Goal: Use online tool/utility: Utilize a website feature to perform a specific function

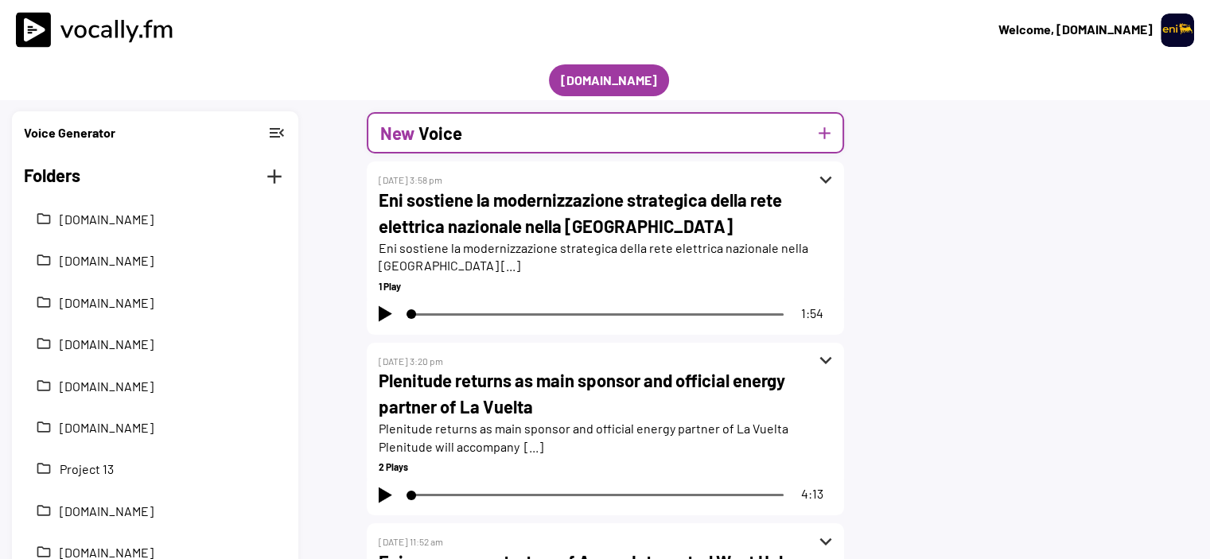
click at [828, 136] on button "add" at bounding box center [825, 133] width 20 height 20
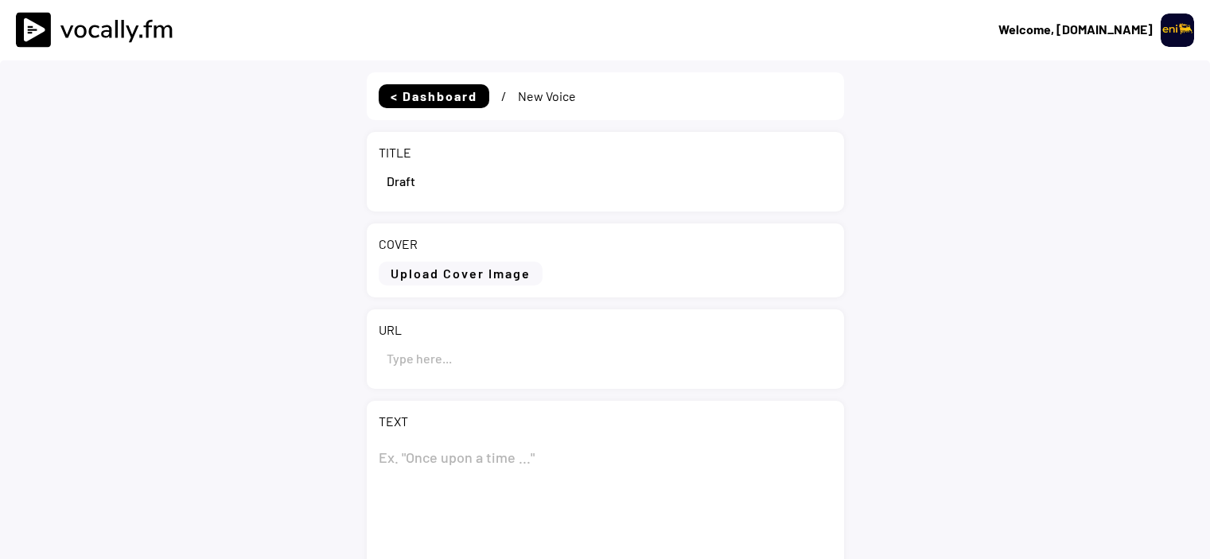
select select ""1348695171700984260__LOOKUP__1695815318097x346735823279882240""
click at [424, 354] on input "input" at bounding box center [606, 358] width 454 height 38
paste input "https://www.eni.com/it-IT/media/news/2025/09/eni-lancia-campagna-piantumazione-…"
type input "https://www.eni.com/it-IT/media/news/2025/09/eni-lancia-campagna-piantumazione-…"
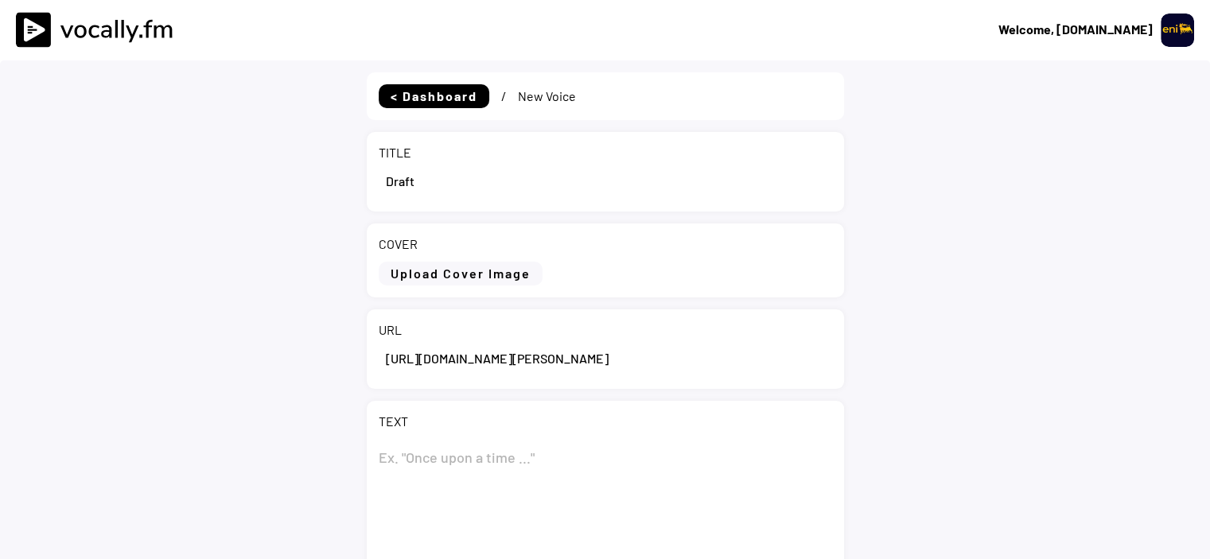
scroll to position [0, 0]
drag, startPoint x: 431, startPoint y: 188, endPoint x: 349, endPoint y: 173, distance: 84.0
click at [349, 173] on div "< Dashboard / New Voice TITLE COVER Upload Cover Image Clear Cover URL TEXT 0 C…" at bounding box center [605, 458] width 1210 height 796
paste input "Eni lancia la campagna di piantumazione nella foresta classificata di Massa-Mé,…"
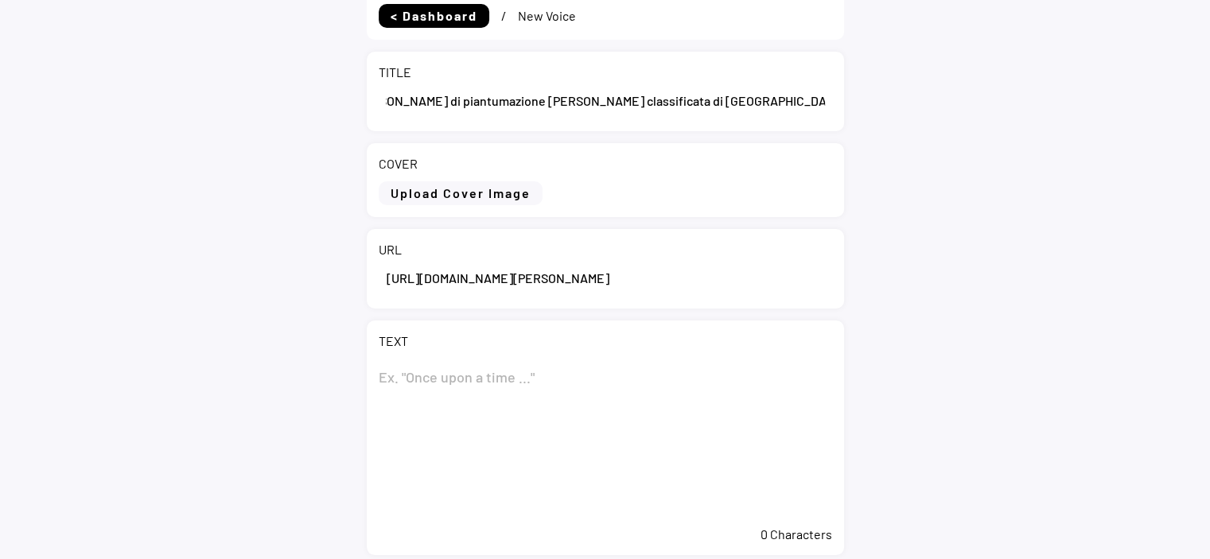
scroll to position [159, 0]
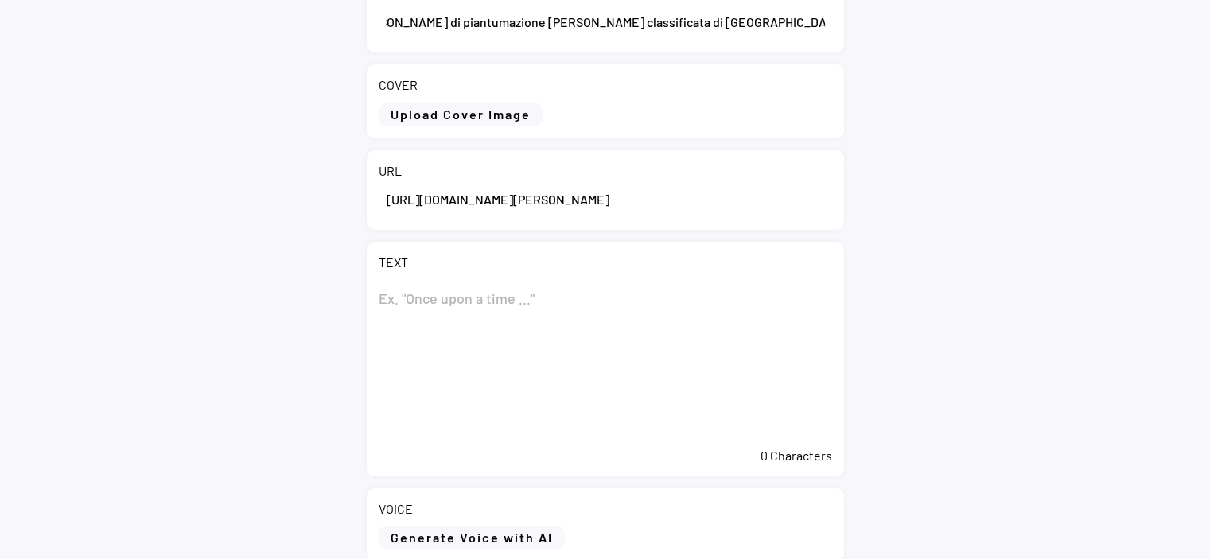
type input "Eni lancia la campagna di piantumazione nella foresta classificata di Massa-Mé,…"
click at [532, 305] on textarea at bounding box center [606, 359] width 454 height 159
paste textarea "Eni lancia la campagna di piantumazione nella foresta classificata di Massa-Mé,…"
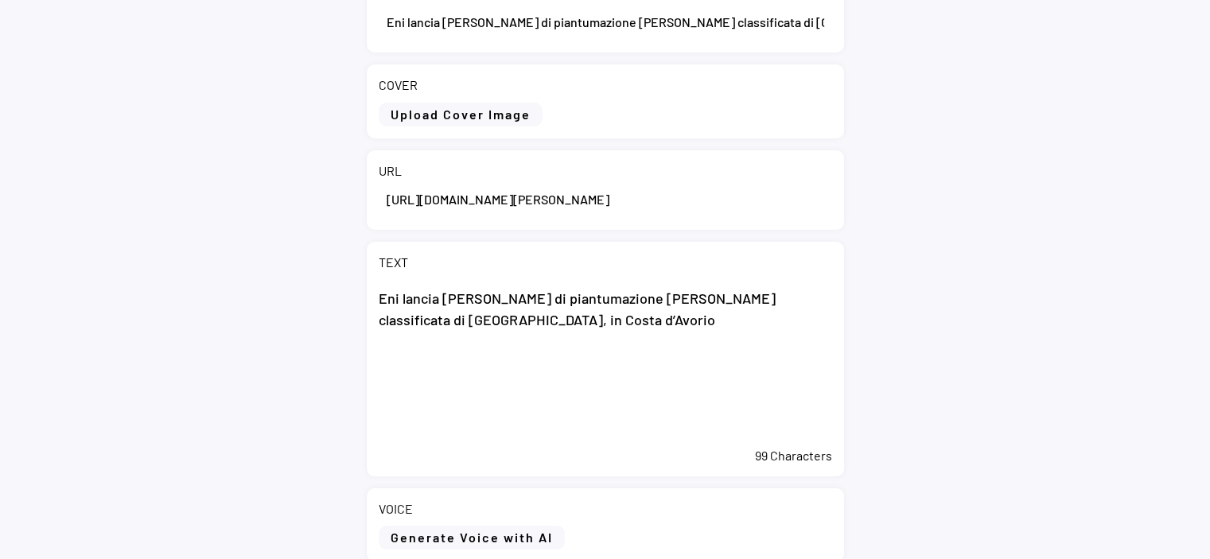
click at [469, 378] on textarea "Eni lancia la campagna di piantumazione nella foresta classificata di Massa-Mé,…" at bounding box center [606, 359] width 454 height 159
paste textarea "Abidjan, 2 settembre 2025 – Eni annuncia l’avvio ufficiale della campagna di pi…"
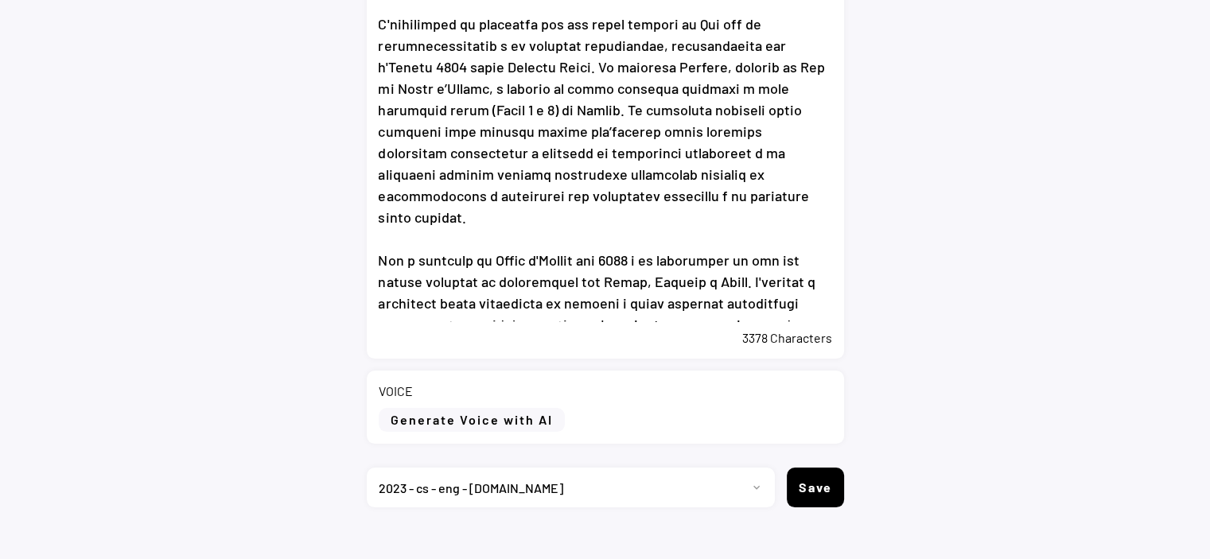
scroll to position [616, 0]
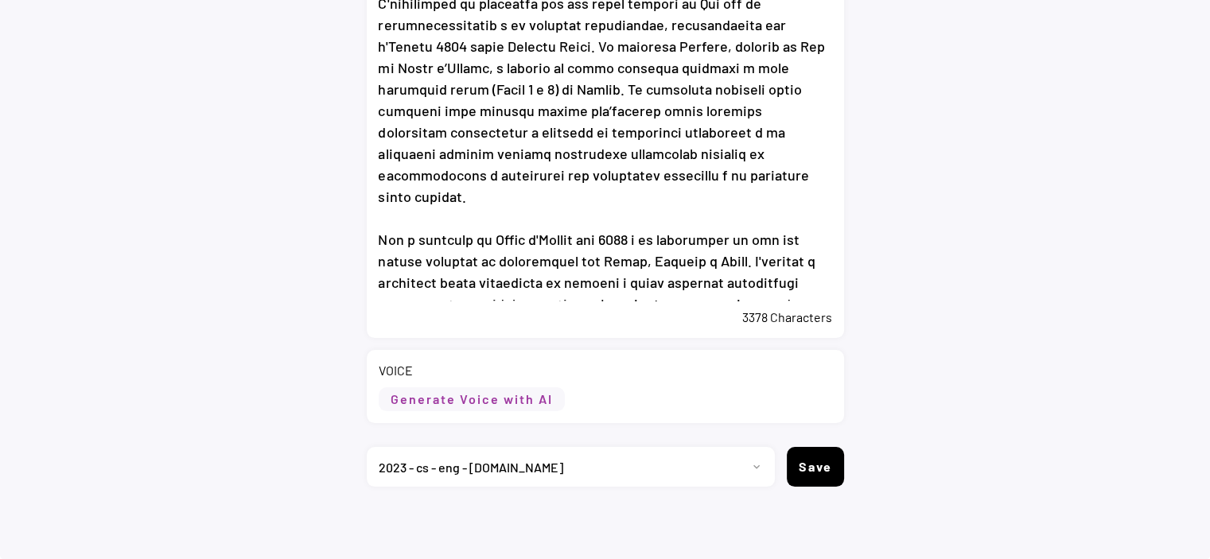
type textarea "Eni lancia la campagna di piantumazione nella foresta classificata di Massa-Mé,…"
click at [502, 407] on button "Generate Voice with AI" at bounding box center [472, 400] width 186 height 24
select select ""chat""
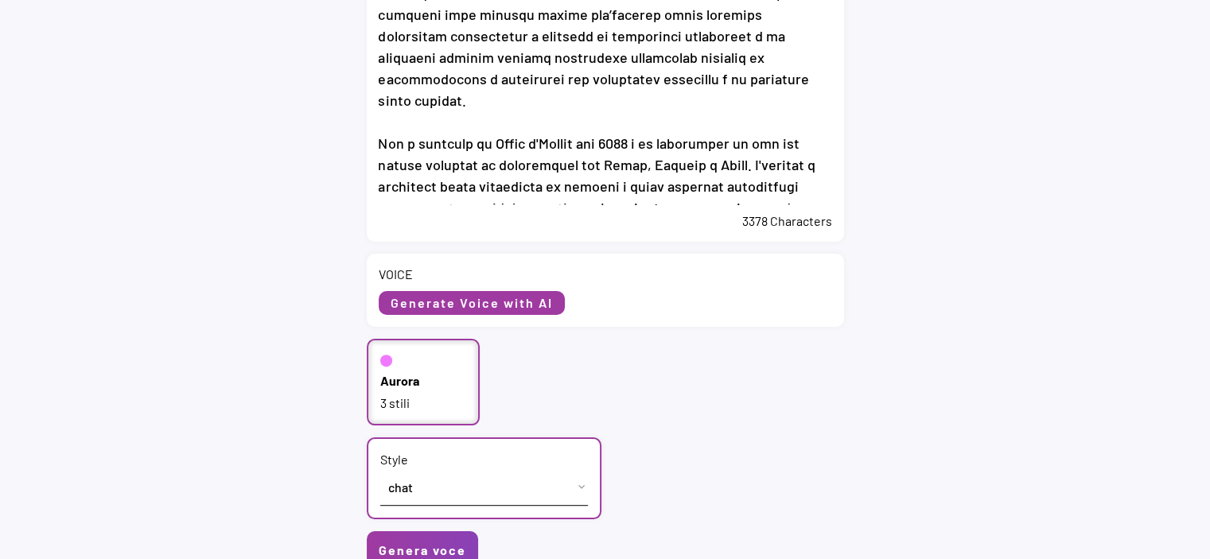
scroll to position [856, 0]
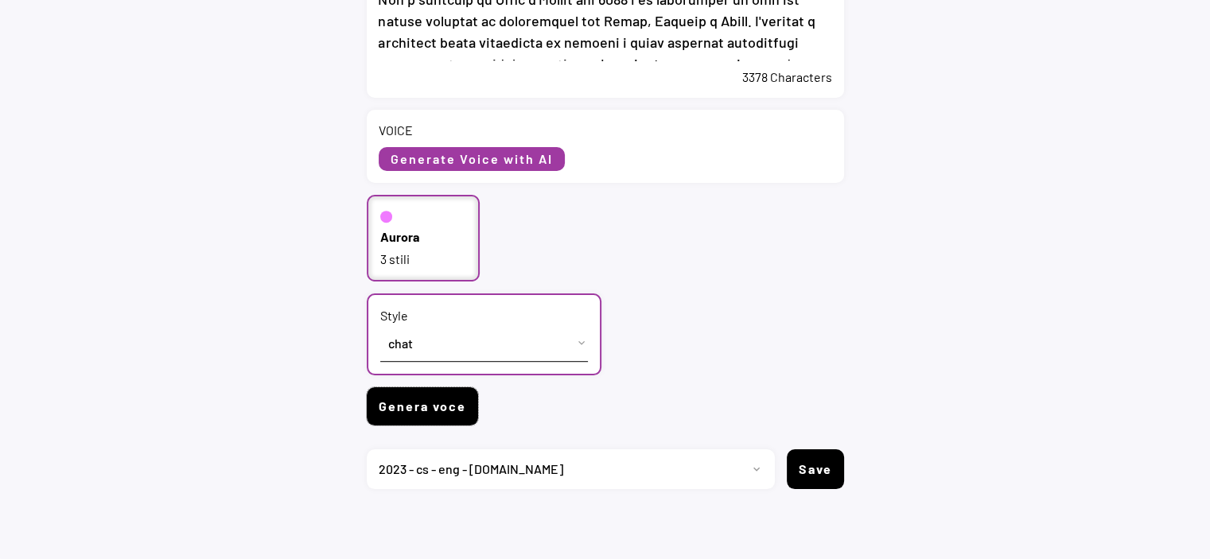
click at [436, 399] on button "Genera voce" at bounding box center [422, 407] width 111 height 38
click at [826, 282] on div "Language Aurora 3 stili Style Stile cheerful chat Default Genera voce" at bounding box center [605, 310] width 477 height 230
click at [410, 406] on button "Genera voce" at bounding box center [422, 407] width 111 height 38
click at [745, 468] on select "Progetto 2023 - cs - eng - eni.com 2023 - cs - ita - eni.com 2023 - storie - it…" at bounding box center [565, 470] width 396 height 40
select select ""1348695171700984260__LOOKUP__1736529585216x422194726936772600""
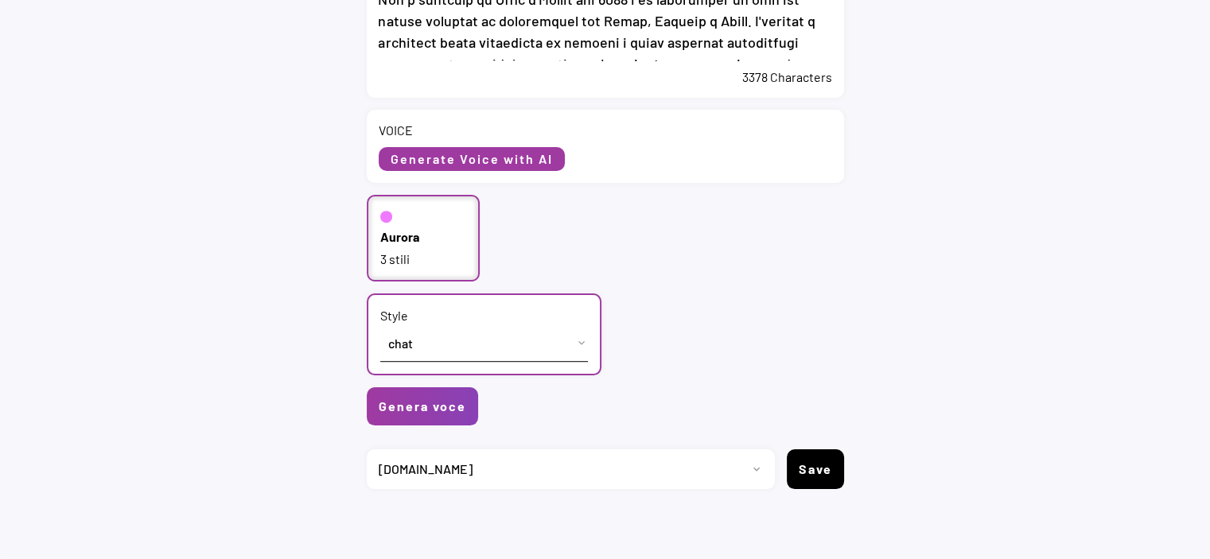
click at [367, 450] on select "Progetto 2023 - cs - eng - eni.com 2023 - cs - ita - eni.com 2023 - storie - it…" at bounding box center [565, 470] width 396 height 40
click at [460, 395] on button "Genera voce" at bounding box center [422, 407] width 111 height 38
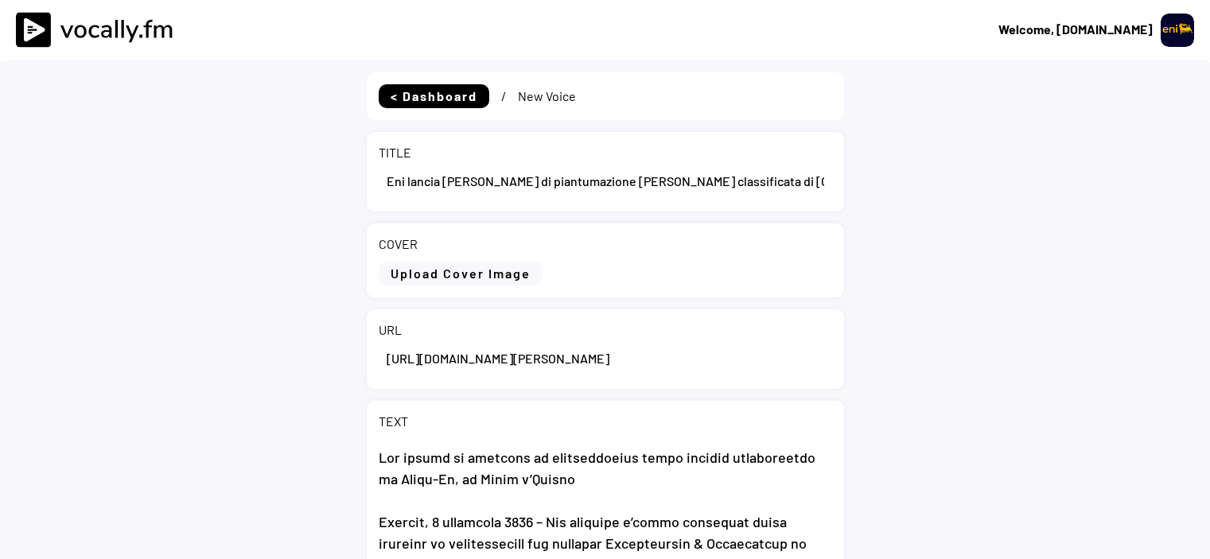
select select ""1348695171700984260__LOOKUP__1695815318097x346735823279882240""
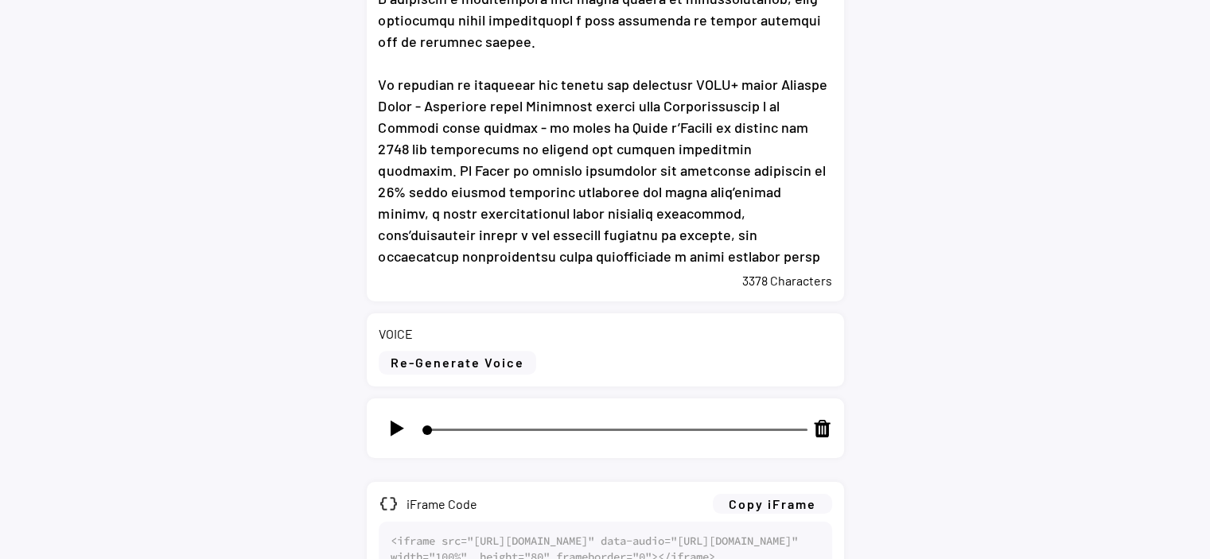
scroll to position [875, 0]
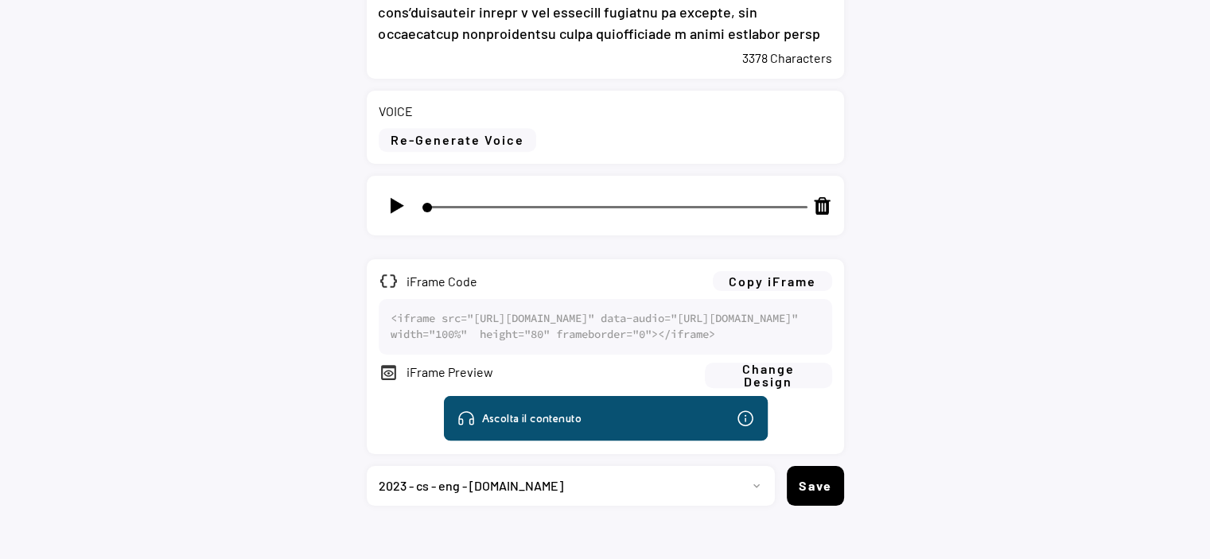
click at [398, 207] on img at bounding box center [397, 206] width 20 height 20
type input "3"
click at [804, 283] on button "Copy iFrame" at bounding box center [772, 281] width 119 height 20
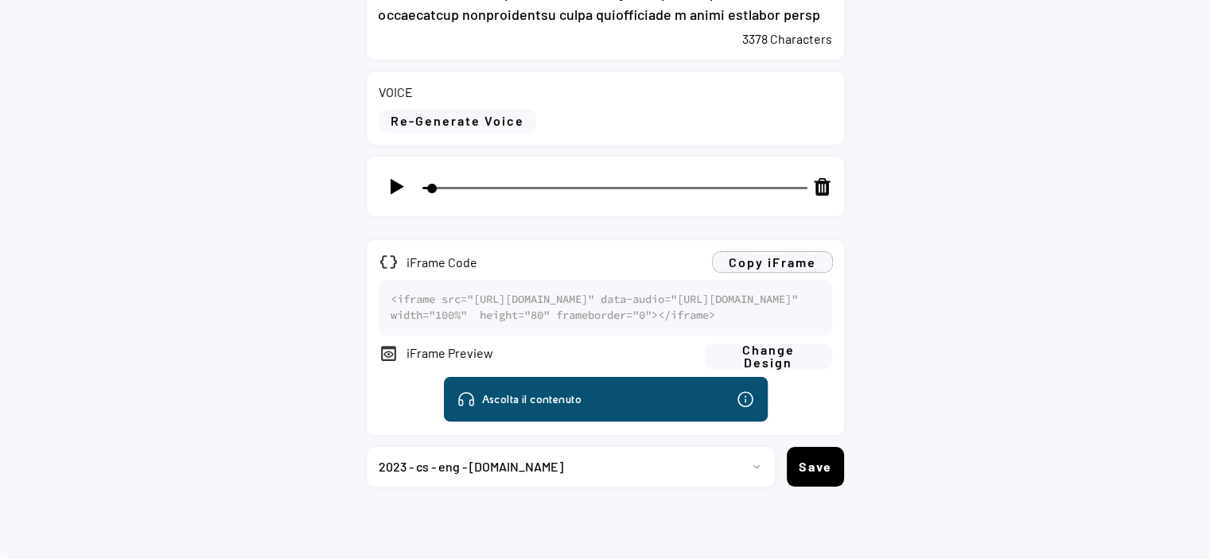
scroll to position [951, 0]
click at [553, 473] on select "Progetto 2023 - cs - eng - [DOMAIN_NAME] 2023 - cs - ita - [DOMAIN_NAME] 2023 -…" at bounding box center [565, 467] width 396 height 40
select select ""1348695171700984260__LOOKUP__1736529585216x422194726936772600""
click at [367, 447] on select "Progetto 2023 - cs - eng - [DOMAIN_NAME] 2023 - cs - ita - [DOMAIN_NAME] 2023 -…" at bounding box center [565, 467] width 396 height 40
click at [813, 467] on button "Save" at bounding box center [815, 467] width 57 height 40
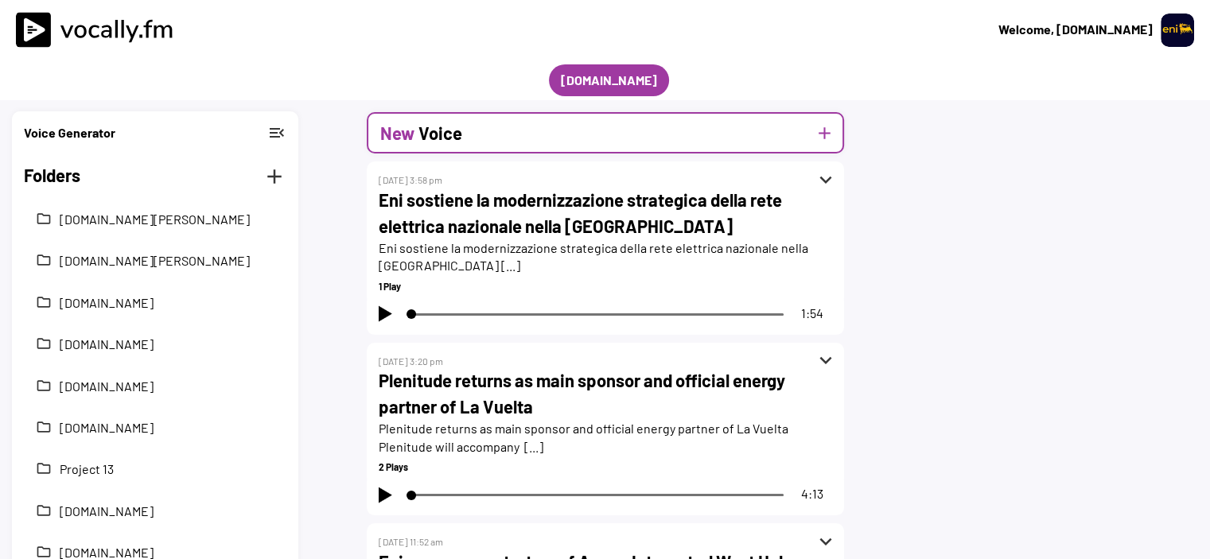
click at [820, 133] on button "add" at bounding box center [825, 133] width 20 height 20
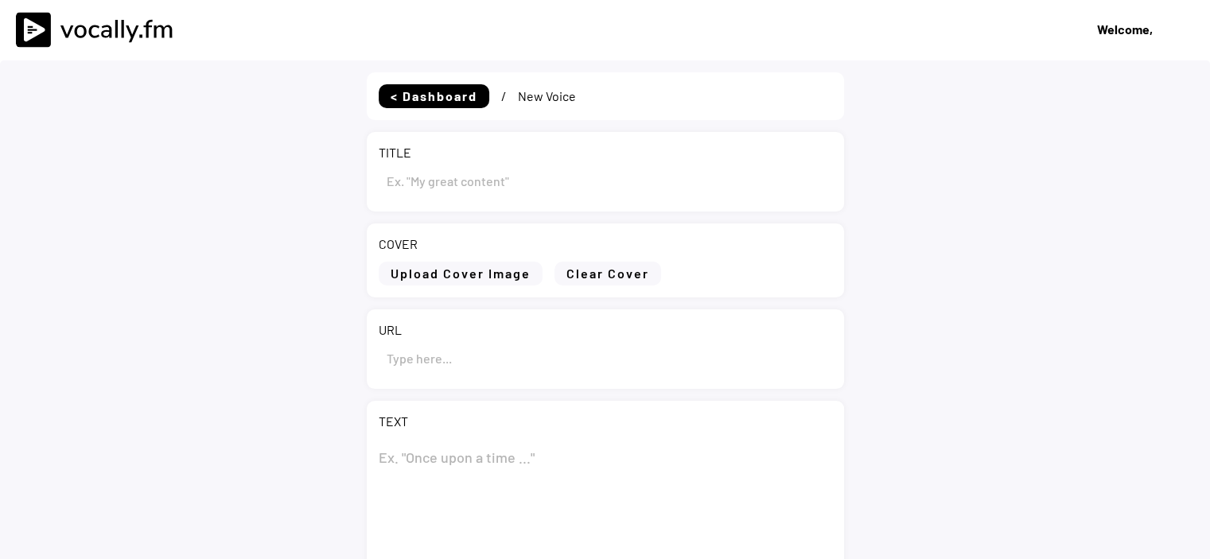
select select ""PLACEHOLDER_1427118222253""
type input "Draft"
select select ""1348695171700984260__LOOKUP__1736529585216x422194726936772600""
drag, startPoint x: 439, startPoint y: 190, endPoint x: 377, endPoint y: 189, distance: 62.1
click at [377, 189] on div "TITLE" at bounding box center [605, 172] width 477 height 80
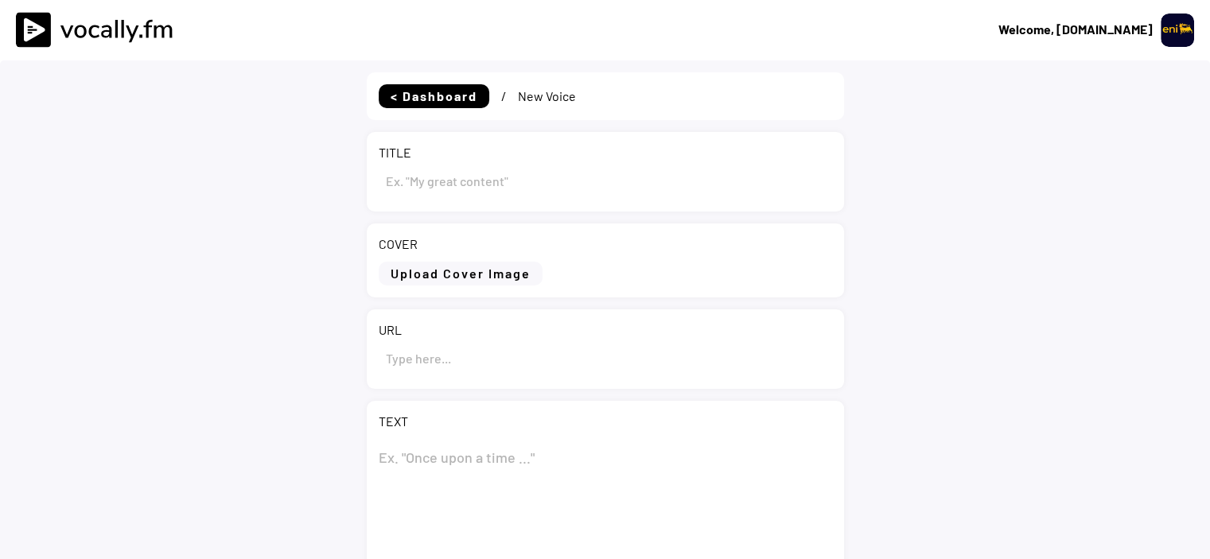
click at [444, 368] on input "input" at bounding box center [606, 358] width 454 height 38
click at [420, 361] on input "input" at bounding box center [606, 358] width 454 height 38
paste input "https://www.eni.com/en-IT/media/news/2025/09/ns-eni-launches-forest-restoration…"
type input "https://www.eni.com/en-IT/media/news/2025/09/ns-eni-launches-forest-restoration…"
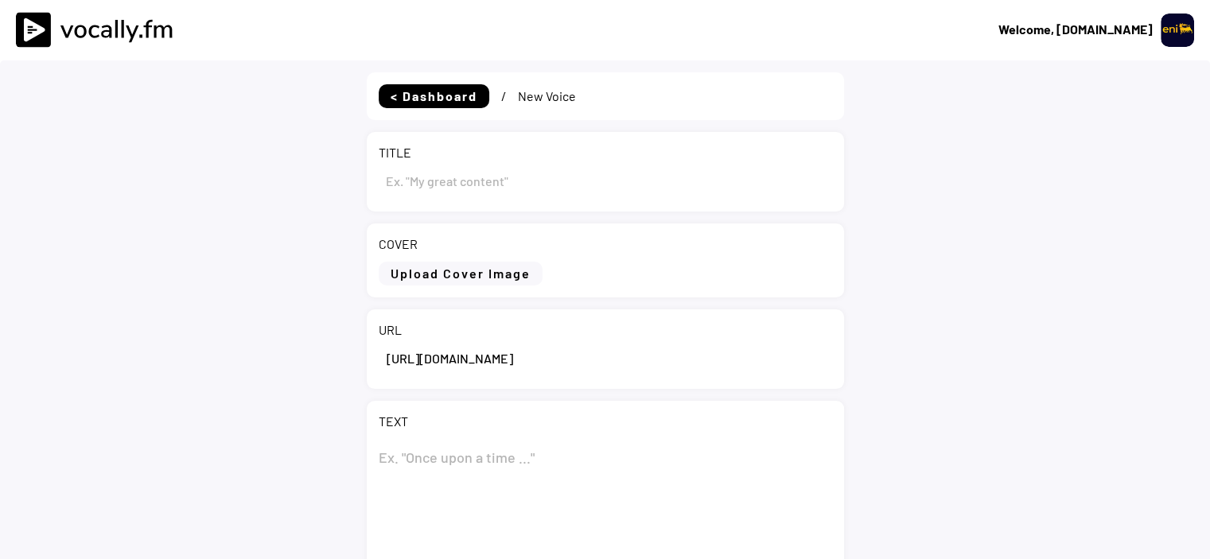
click at [438, 193] on input "input" at bounding box center [606, 181] width 454 height 38
click at [416, 180] on input "input" at bounding box center [606, 181] width 454 height 38
paste input "Eni launches forest restoration campaign in the classified forest of Massa-Mé, …"
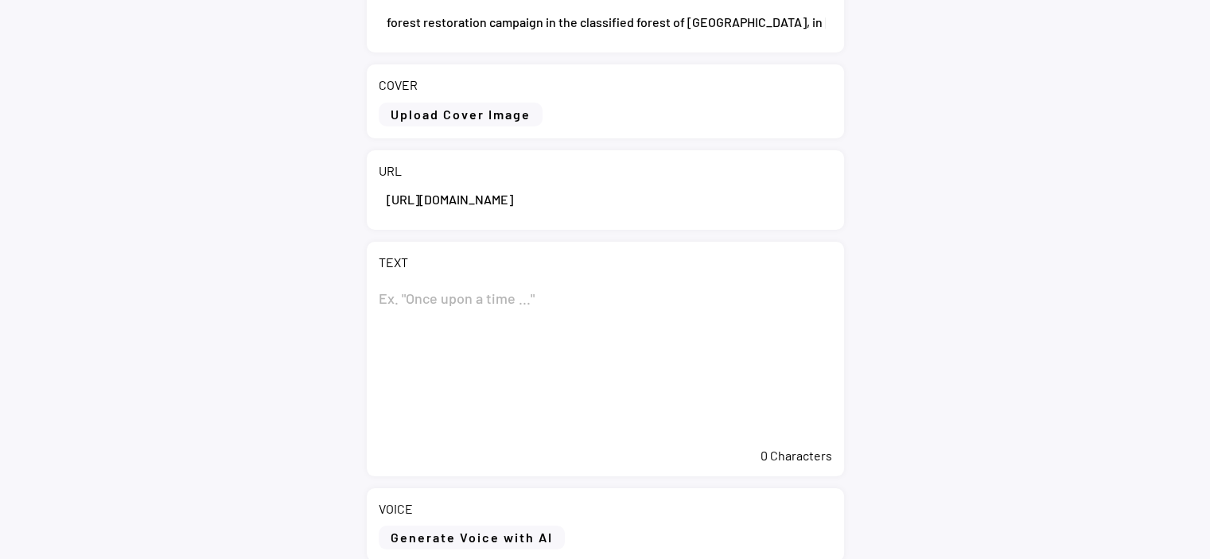
type input "Eni launches forest restoration campaign in the classified forest of Massa-Mé, …"
click at [492, 324] on textarea at bounding box center [606, 359] width 454 height 159
paste textarea "Eni launches forest restoration campaign in the classified forest of Massa-Mé, …"
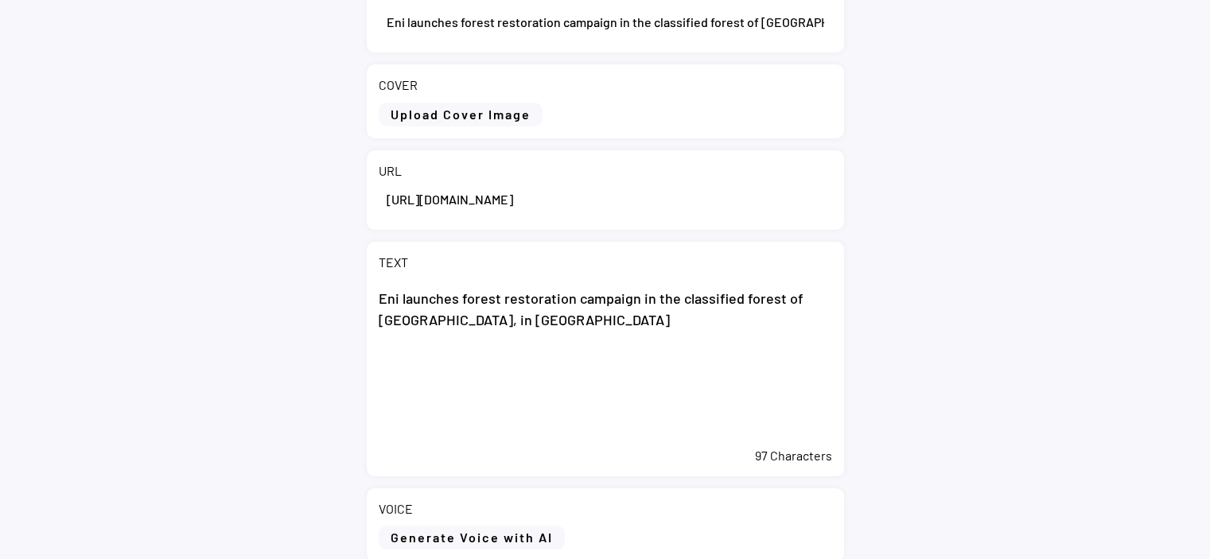
click at [477, 394] on textarea "Eni launches forest restoration campaign in the classified forest of Massa-Mé, …" at bounding box center [606, 359] width 454 height 159
paste textarea "Abidjan, 2 September 2025 - Eni announces the official launch of the tree-plant…"
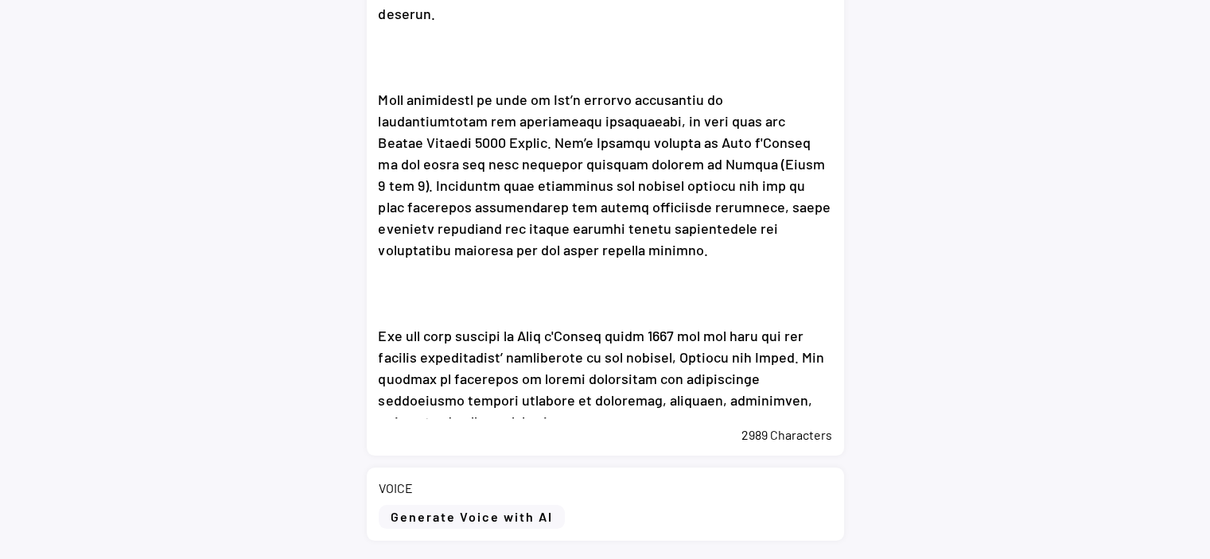
scroll to position [616, 0]
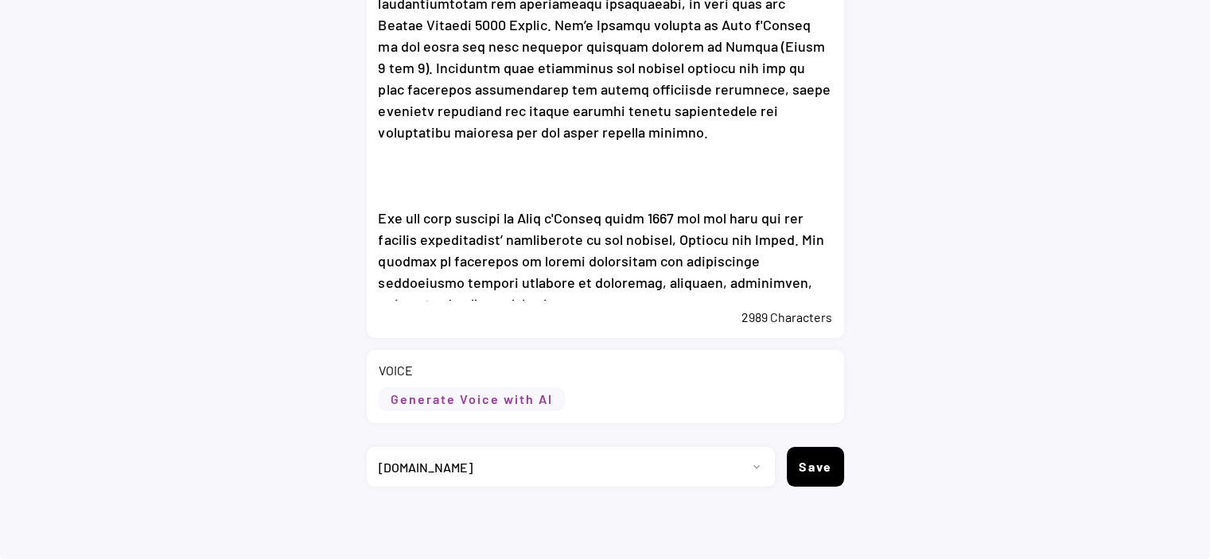
type textarea "Eni launches forest restoration campaign in the classified forest of Massa-Mé, …"
click at [526, 405] on button "Generate Voice with AI" at bounding box center [472, 400] width 186 height 24
select select ""chat""
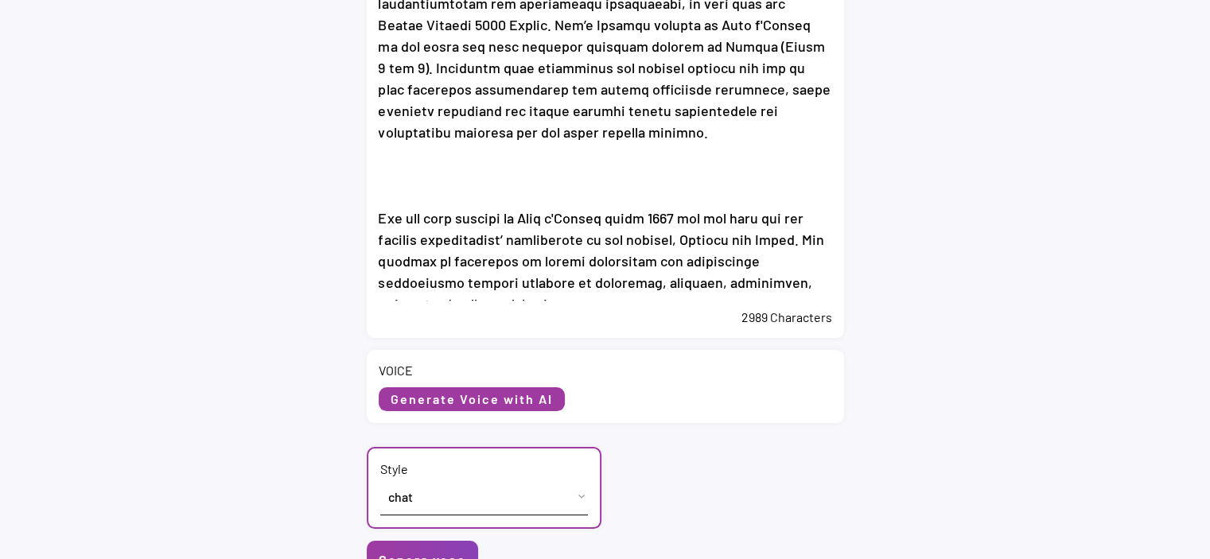
scroll to position [850, 0]
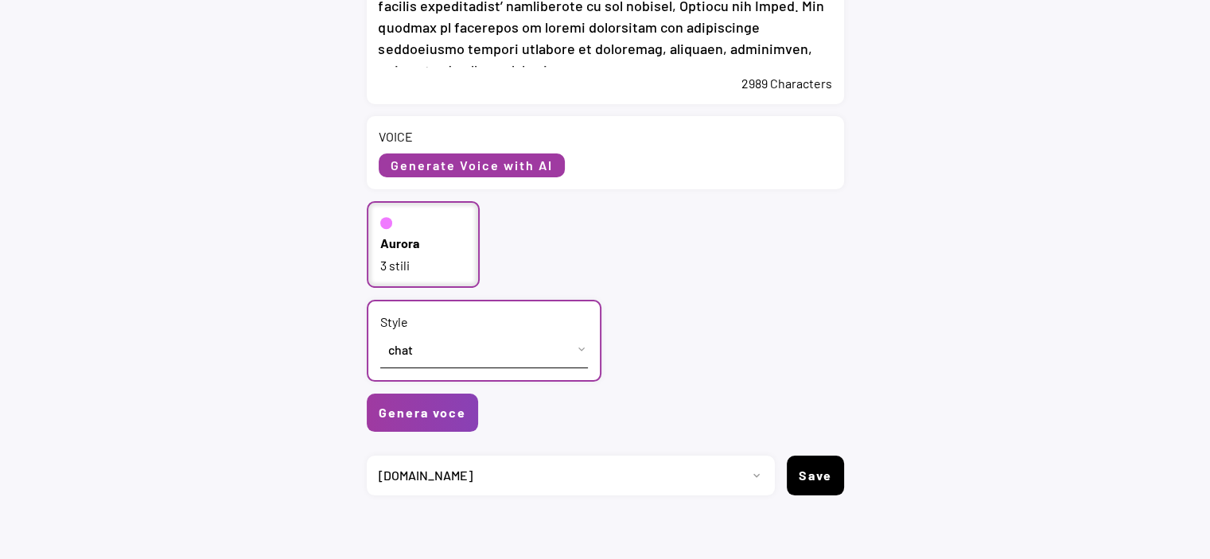
click at [406, 260] on div "3 stili" at bounding box center [423, 266] width 87 height 18
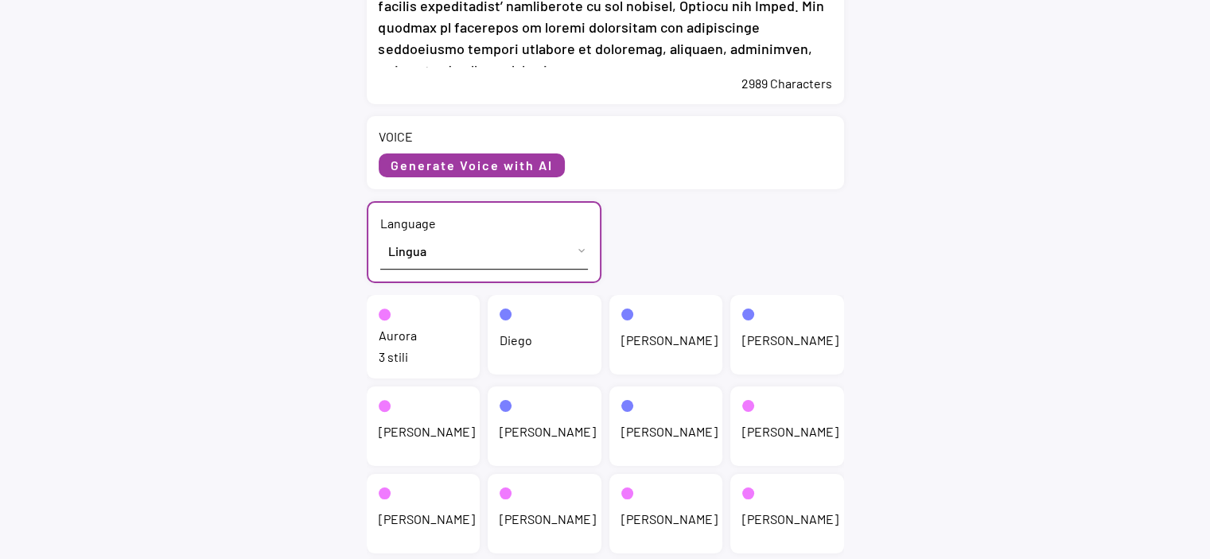
click at [455, 241] on select "Lingua English (US) French (France) Italian (Italy)" at bounding box center [484, 251] width 208 height 36
select select ""English (US)""
click at [380, 233] on select "Lingua English (US) French (France) Italian (Italy)" at bounding box center [484, 251] width 208 height 36
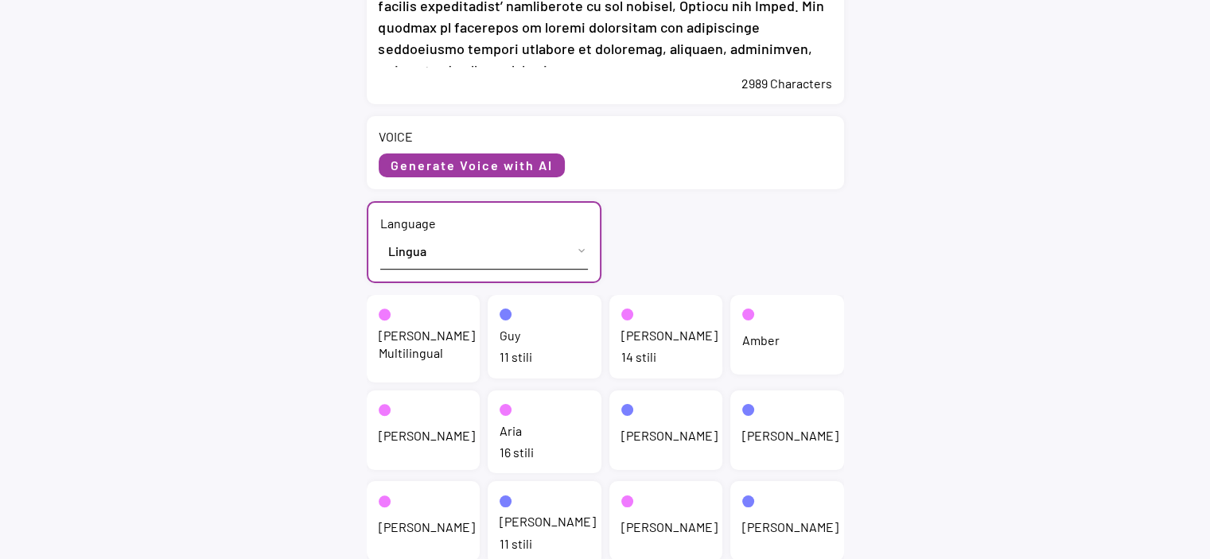
click at [666, 350] on div "14 stili" at bounding box center [666, 358] width 90 height 18
select select ""chat""
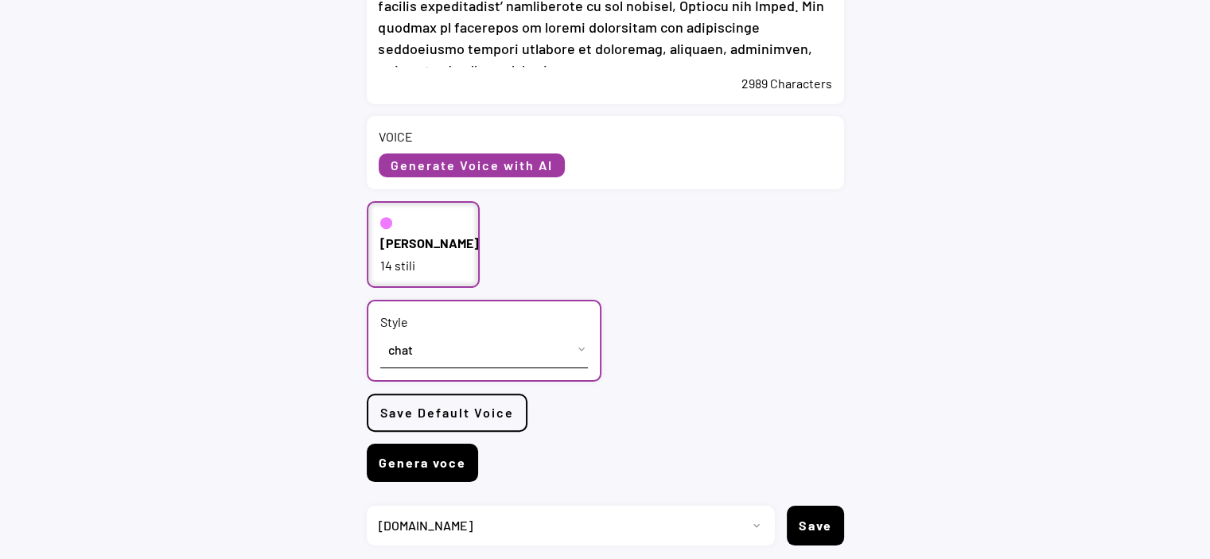
click at [454, 458] on button "Genera voce" at bounding box center [422, 463] width 111 height 38
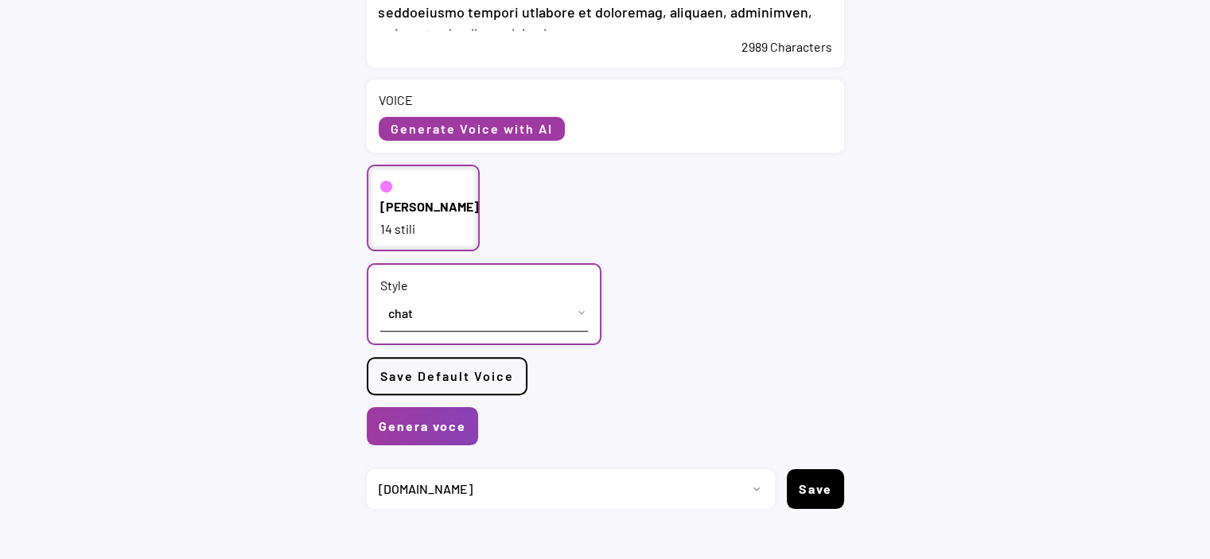
scroll to position [907, 0]
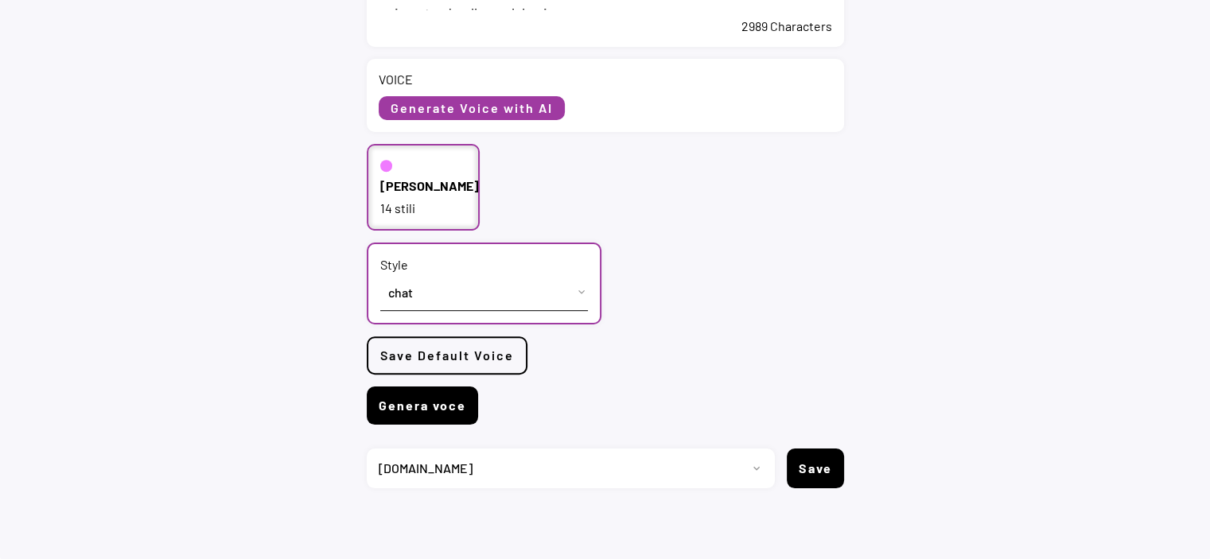
click at [434, 409] on button "Genera voce" at bounding box center [422, 406] width 111 height 38
click at [471, 465] on select "Progetto 2023 - cs - eng - eni.com 2023 - cs - ita - eni.com 2023 - storie - it…" at bounding box center [565, 469] width 396 height 40
select select ""1348695171700984260__LOOKUP__1736529595474x673368019342983200""
click at [367, 449] on select "Progetto 2023 - cs - eng - eni.com 2023 - cs - ita - eni.com 2023 - storie - it…" at bounding box center [565, 469] width 396 height 40
click at [423, 407] on button "Genera voce" at bounding box center [422, 406] width 111 height 38
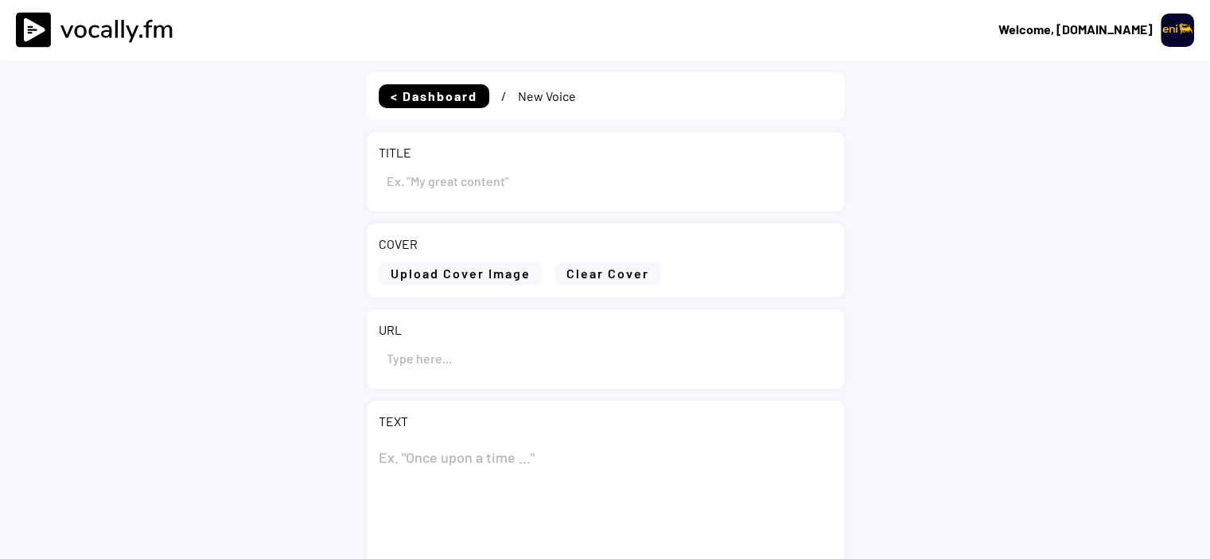
type input "Eni launches forest restoration campaign in the classified forest of [GEOGRAPHI…"
type input "[URL][DOMAIN_NAME]"
type textarea "Lor ipsumdol sitame consectetur adipisci el sed doeiusmodt incidi ut Labor-Et, …"
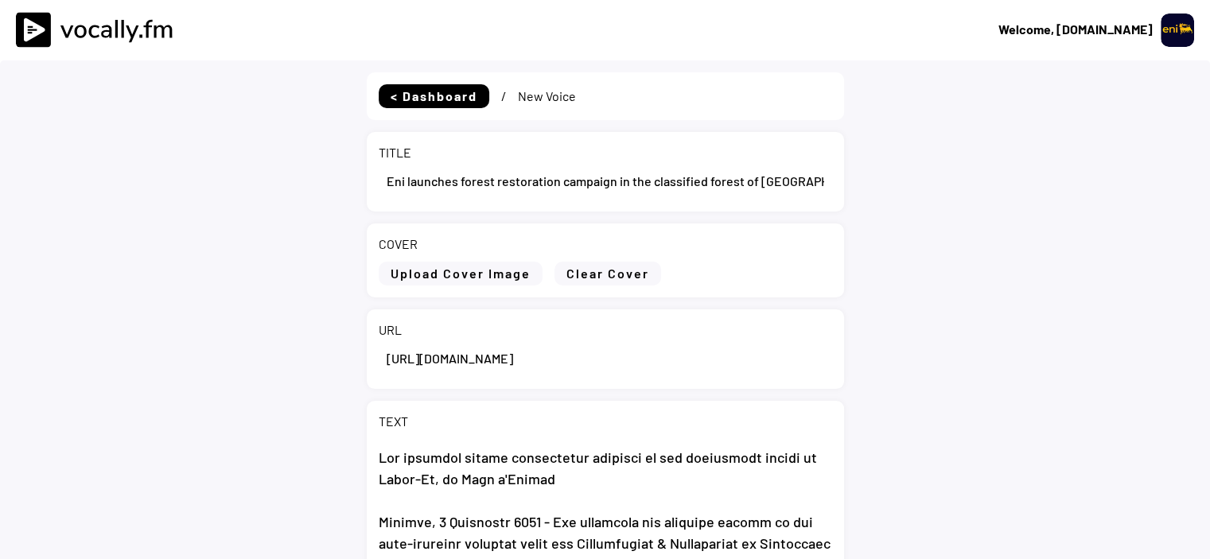
select select ""1348695171700984260__LOOKUP__1736529585216x422194726936772600""
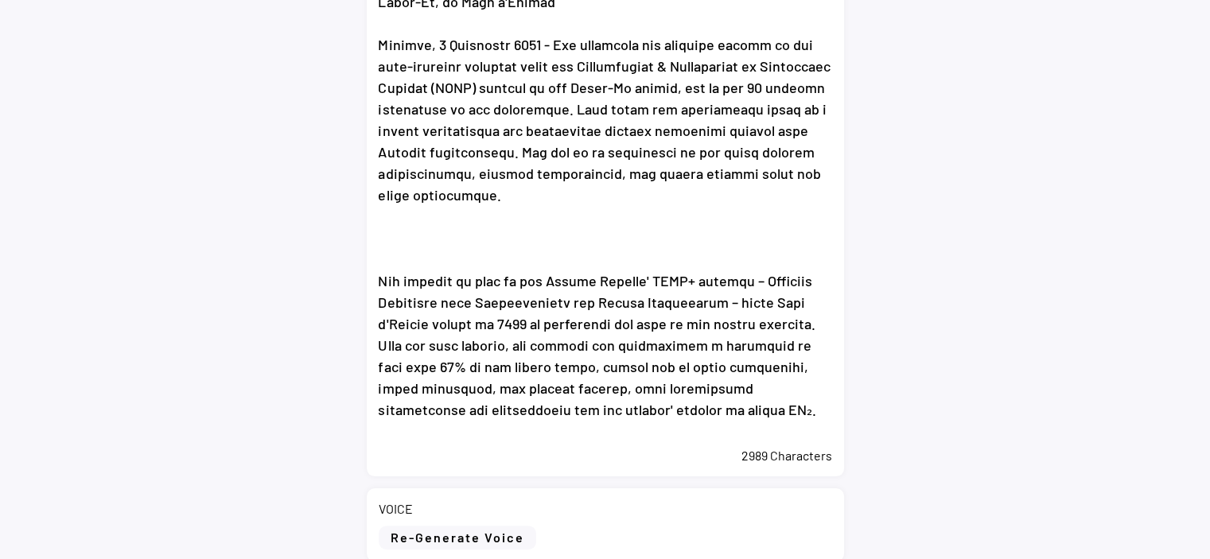
scroll to position [875, 0]
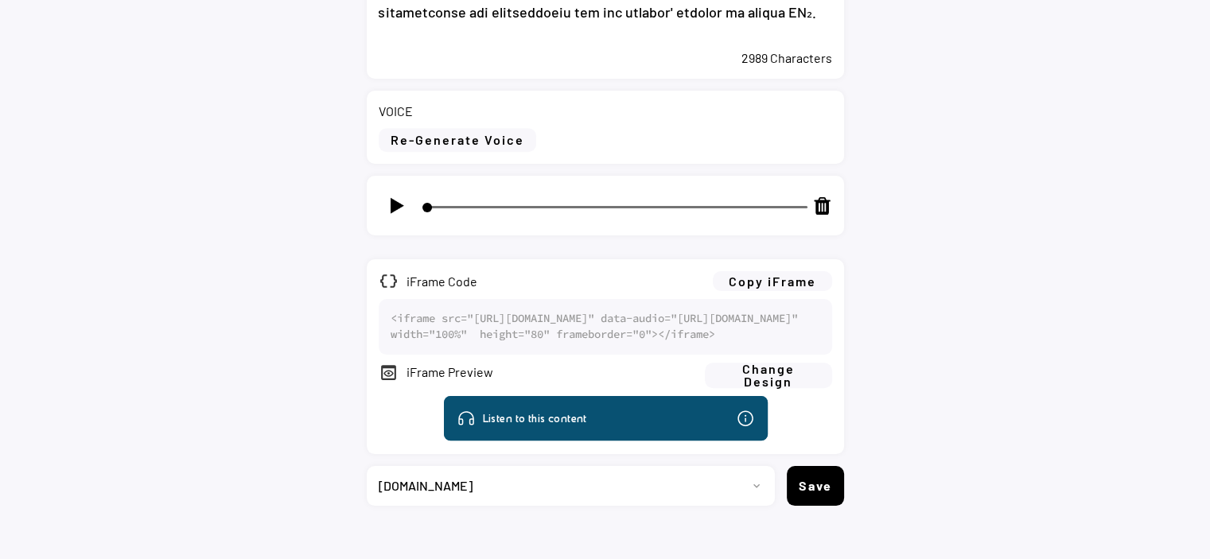
click at [395, 208] on img at bounding box center [397, 206] width 20 height 20
click at [400, 205] on img at bounding box center [397, 206] width 20 height 20
type input "12"
click at [777, 290] on button "Copy iFrame" at bounding box center [772, 281] width 119 height 20
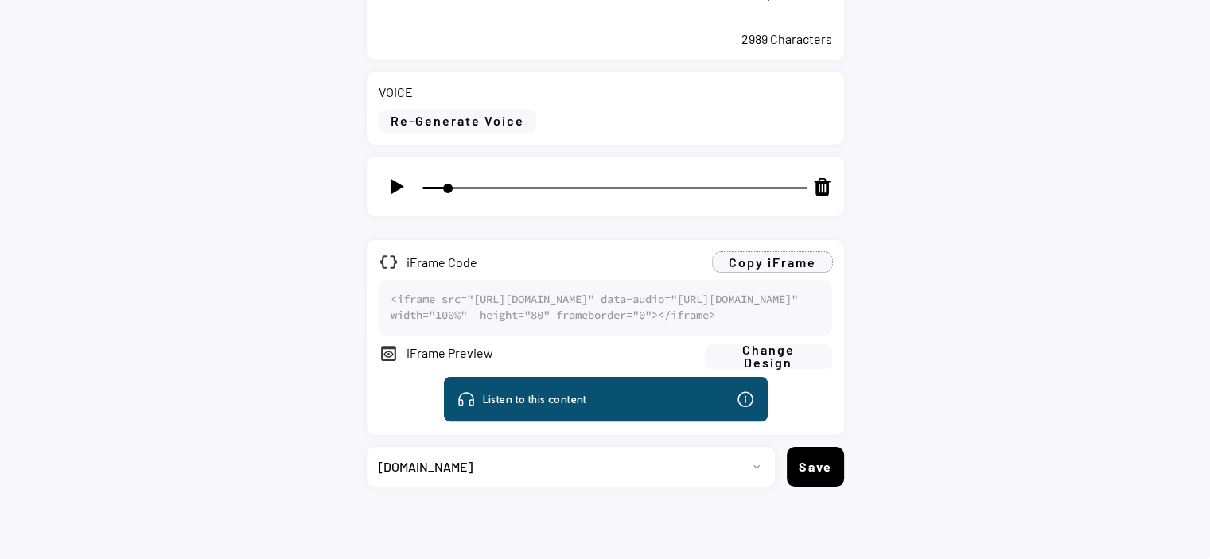
scroll to position [951, 0]
click at [694, 463] on select "Progetto 2023 - cs - eng - eni.com 2023 - cs - ita - eni.com 2023 - storie - it…" at bounding box center [565, 467] width 396 height 40
select select ""1348695171700984260__LOOKUP__1736529595474x673368019342983200""
click at [367, 447] on select "Progetto 2023 - cs - eng - eni.com 2023 - cs - ita - eni.com 2023 - storie - it…" at bounding box center [565, 467] width 396 height 40
click at [818, 470] on button "Save" at bounding box center [815, 467] width 57 height 40
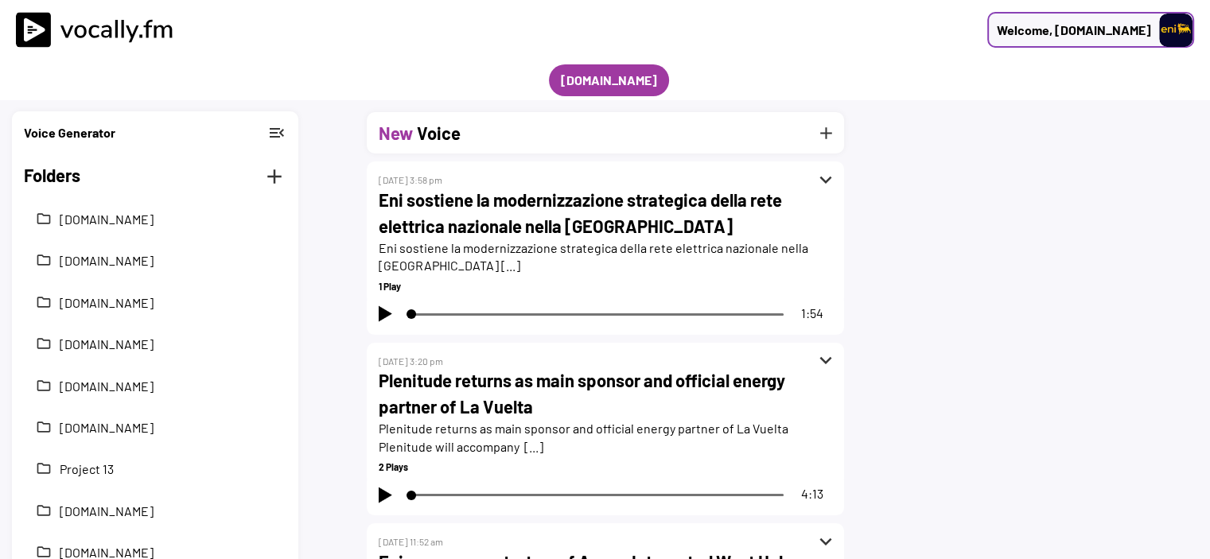
click at [1090, 36] on div "Welcome, [DOMAIN_NAME]" at bounding box center [1074, 30] width 154 height 19
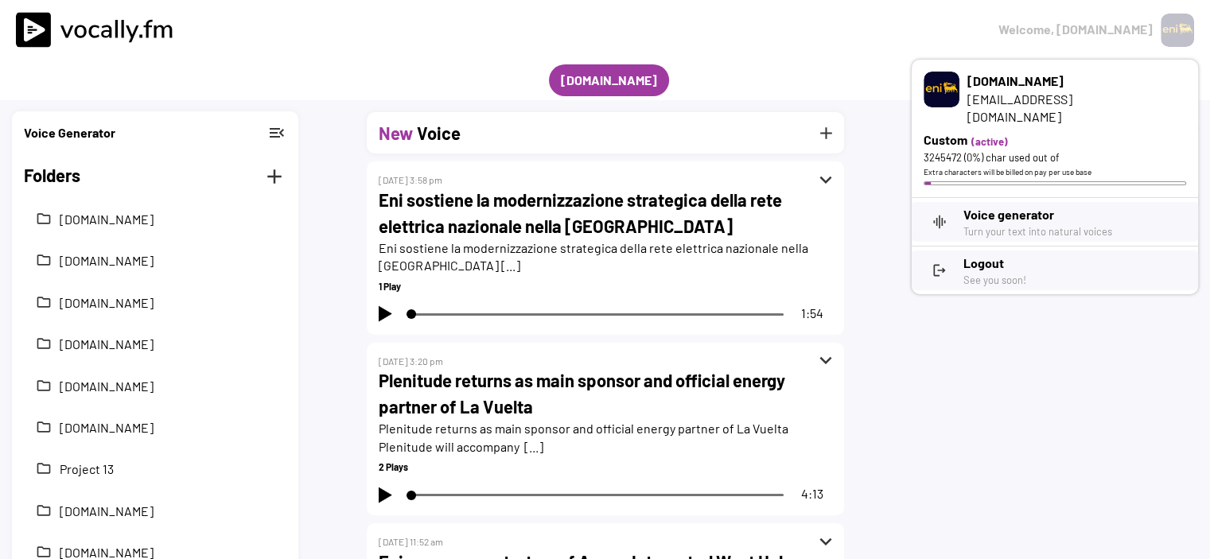
click at [984, 254] on h3 "Logout" at bounding box center [1075, 263] width 223 height 19
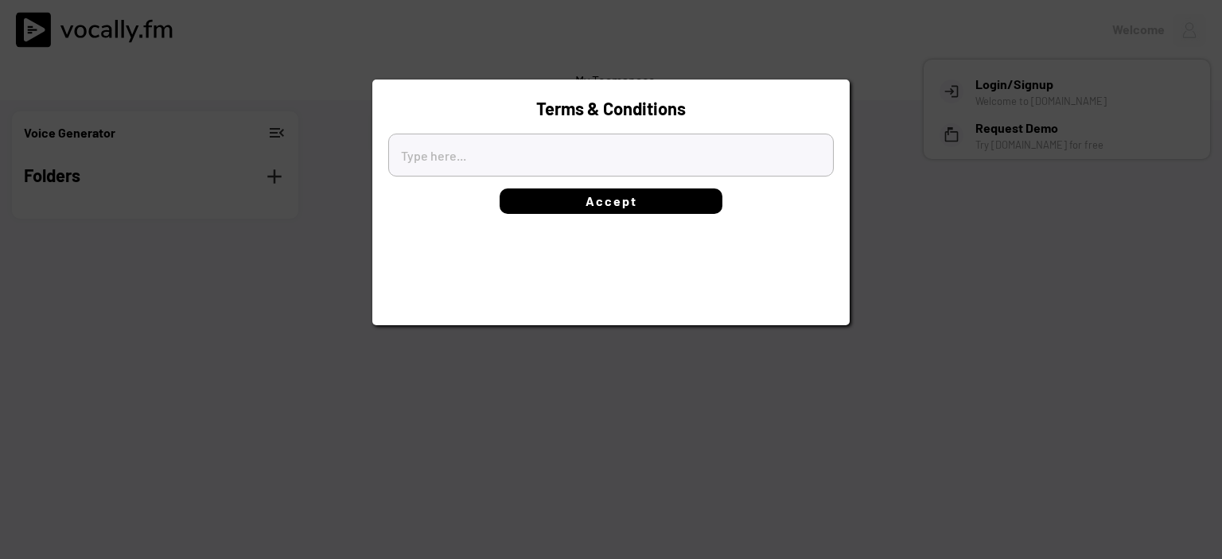
type textarea "[l]Ipsum do Sitamet[/c] Adipi el sed Doeiusmo tempori ut Laboree.do magnaaliqua…"
